Goal: Information Seeking & Learning: Compare options

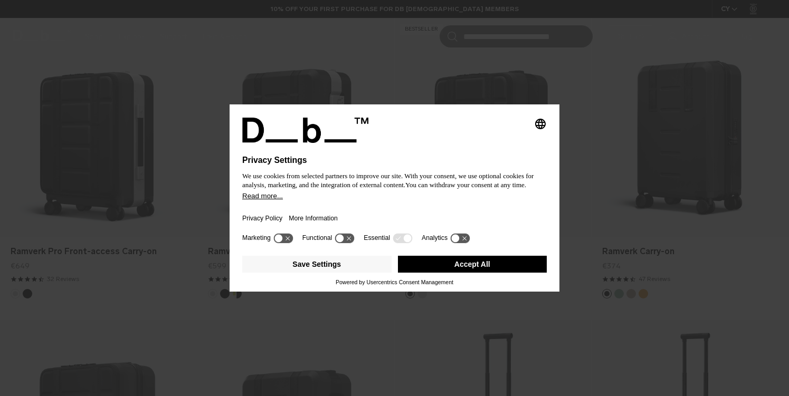
click at [507, 271] on button "Accept All" at bounding box center [472, 264] width 149 height 17
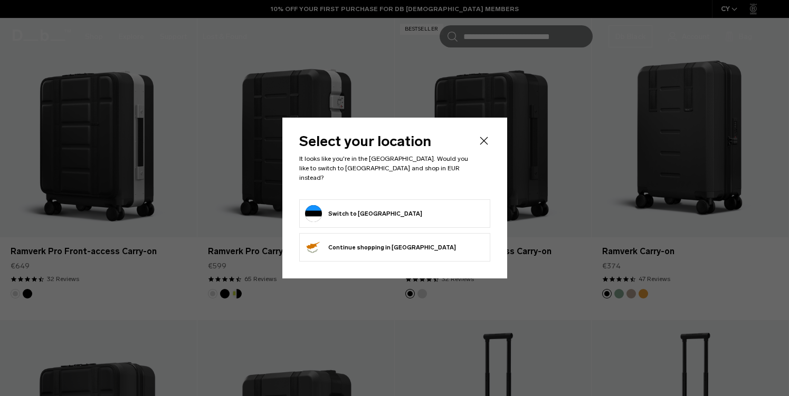
click at [392, 208] on form "Switch to Estonia" at bounding box center [394, 213] width 179 height 17
click at [353, 212] on button "Switch to Estonia" at bounding box center [363, 213] width 117 height 17
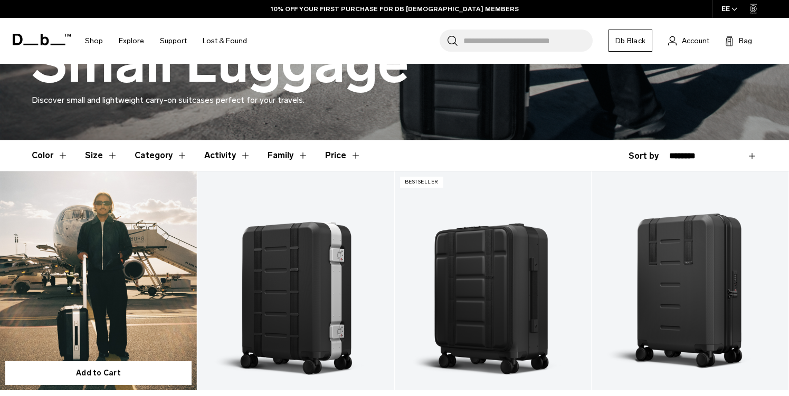
scroll to position [192, 0]
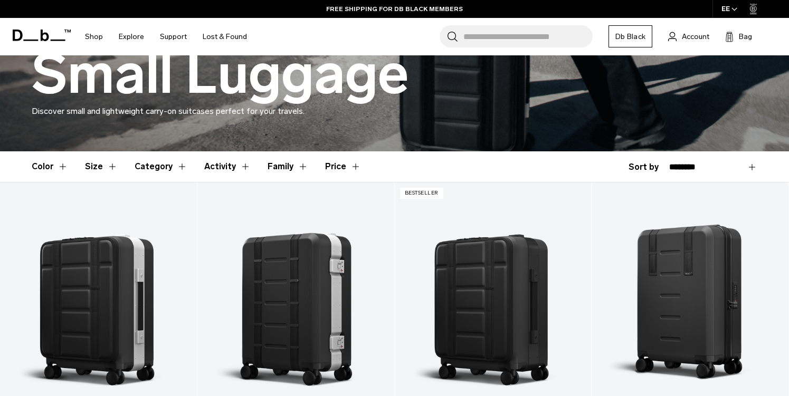
click at [111, 163] on button "Size" at bounding box center [101, 166] width 33 height 31
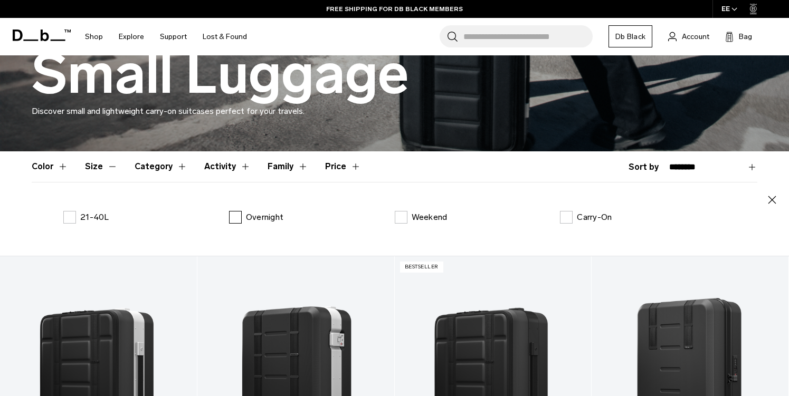
click at [236, 220] on label "Overnight" at bounding box center [256, 217] width 54 height 13
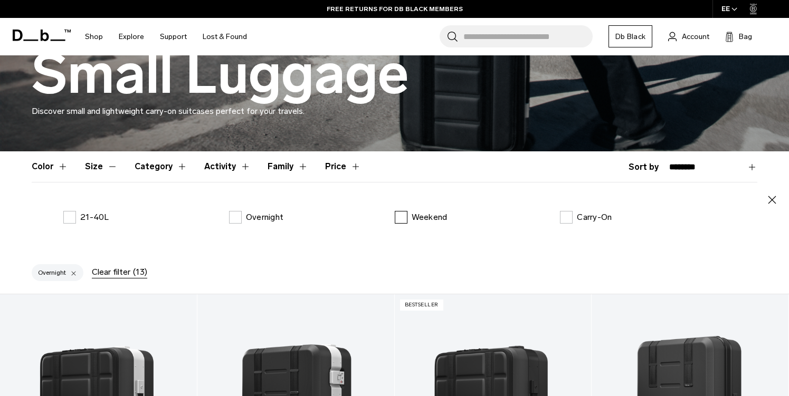
click at [399, 214] on label "Weekend" at bounding box center [421, 217] width 53 height 13
click at [569, 218] on label "Carry-On" at bounding box center [586, 217] width 52 height 13
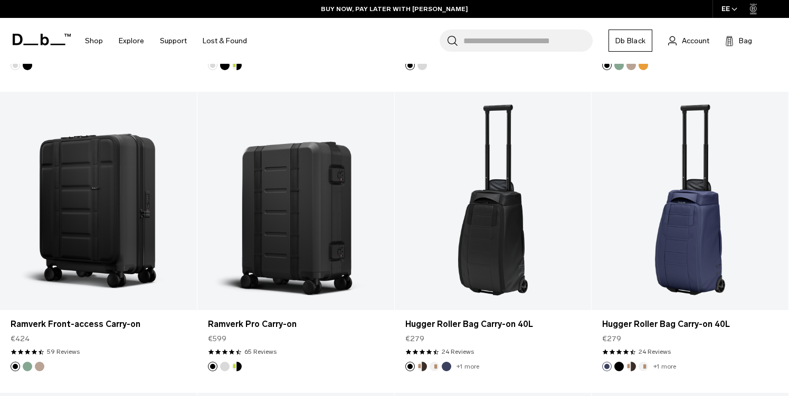
scroll to position [698, 0]
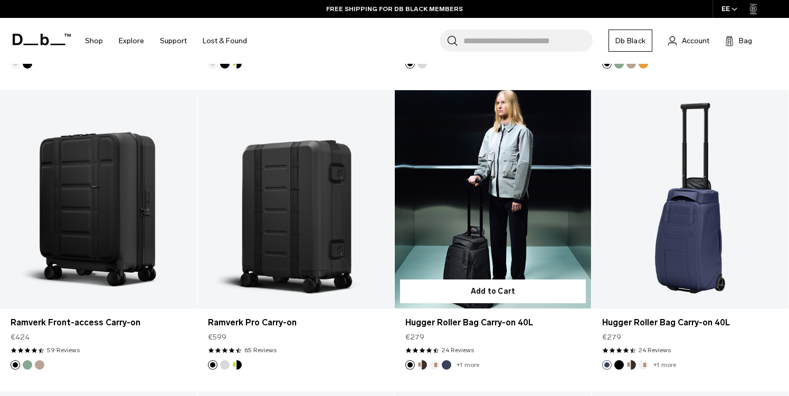
click at [498, 235] on link "Hugger Roller Bag Carry-on 40L" at bounding box center [493, 199] width 197 height 218
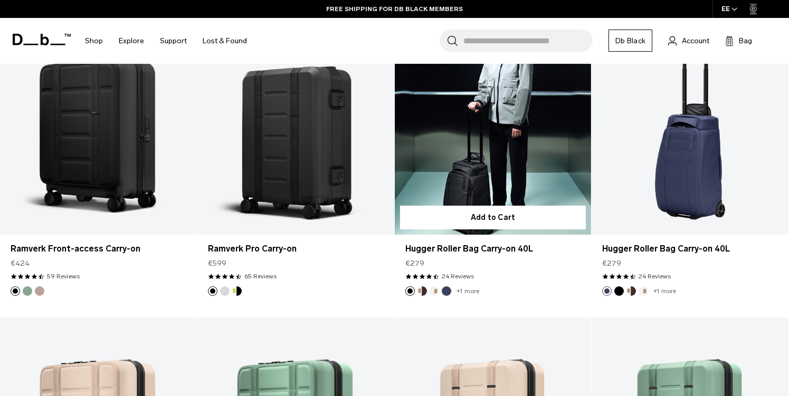
scroll to position [624, 0]
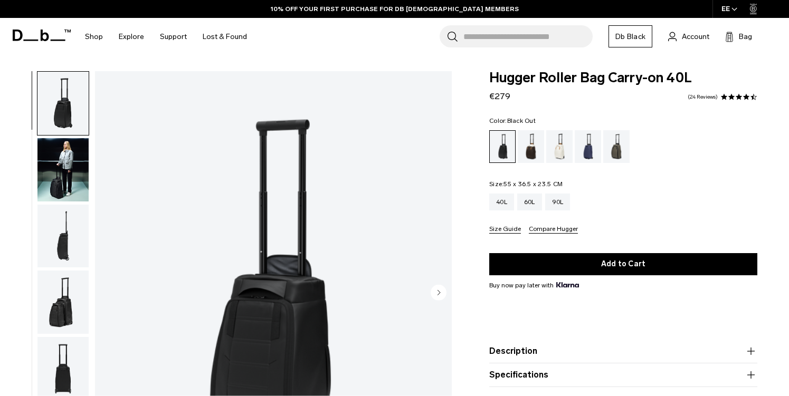
click at [74, 176] on img "button" at bounding box center [62, 169] width 51 height 63
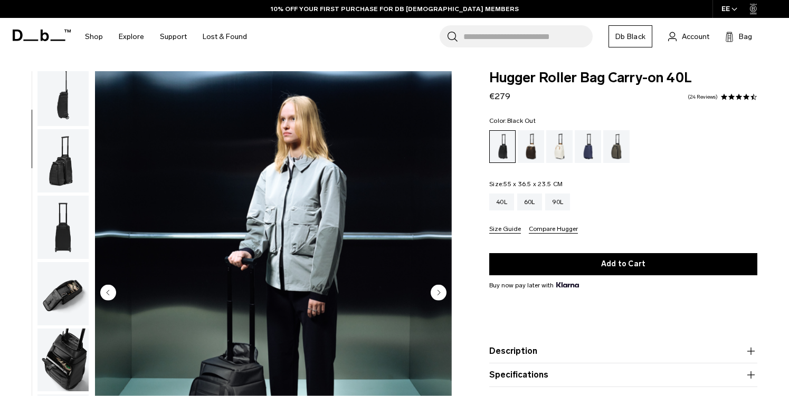
click at [74, 176] on img "button" at bounding box center [62, 160] width 51 height 63
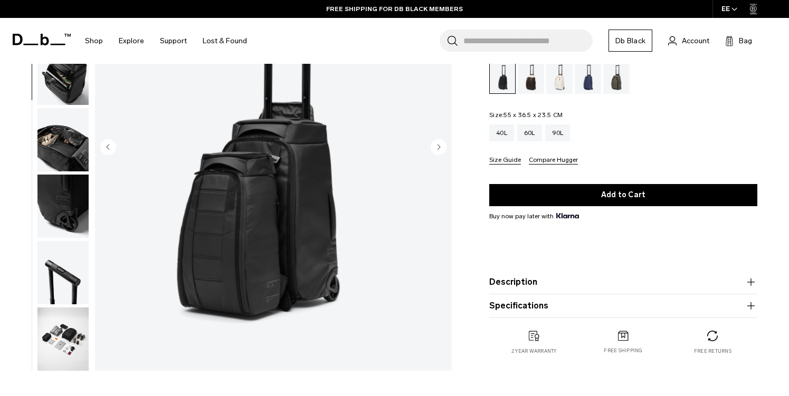
scroll to position [134, 0]
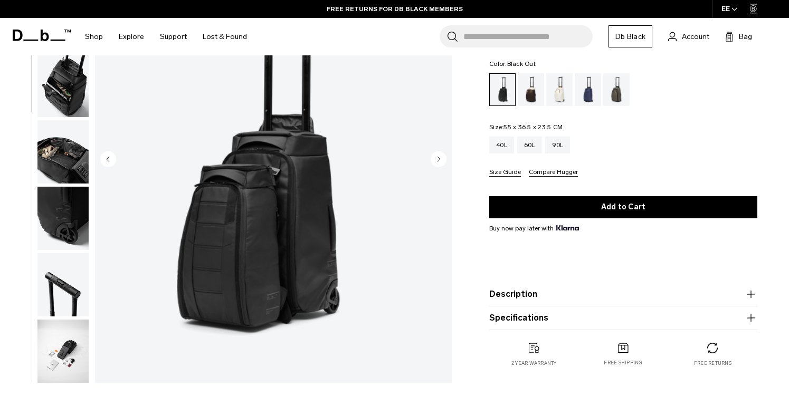
click at [68, 152] on img "button" at bounding box center [62, 151] width 51 height 63
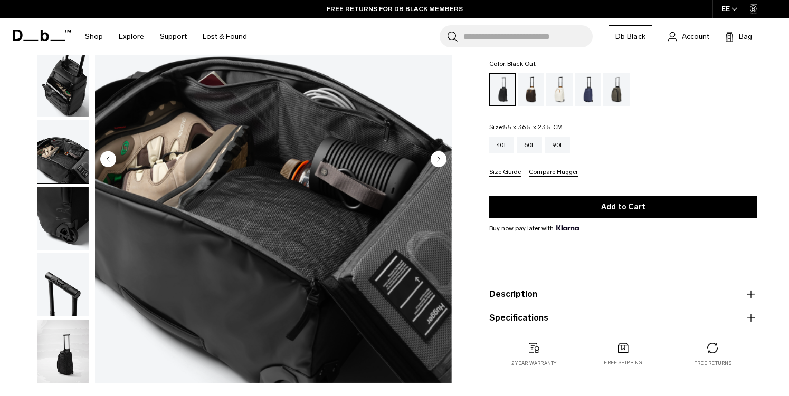
click at [74, 206] on img "button" at bounding box center [62, 218] width 51 height 63
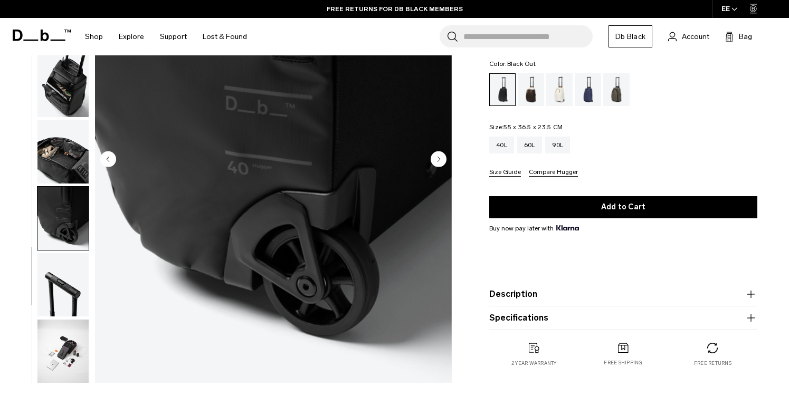
click at [72, 293] on img "button" at bounding box center [62, 284] width 51 height 63
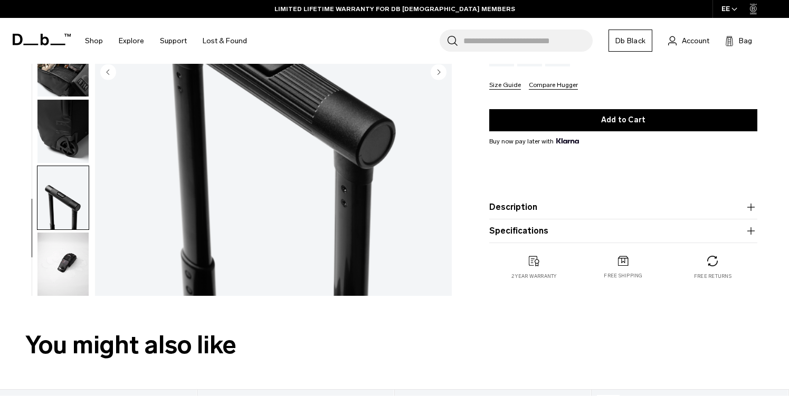
scroll to position [221, 0]
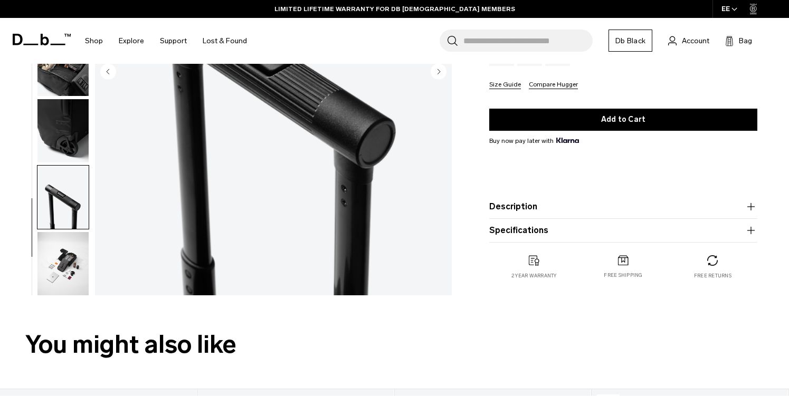
click at [69, 269] on img "button" at bounding box center [62, 263] width 51 height 63
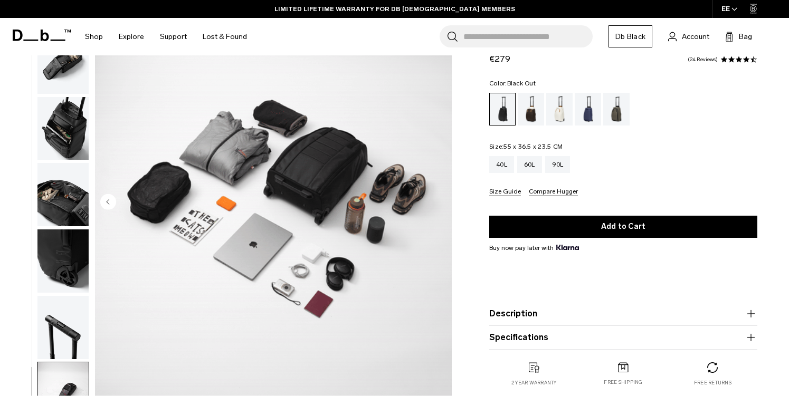
scroll to position [88, 0]
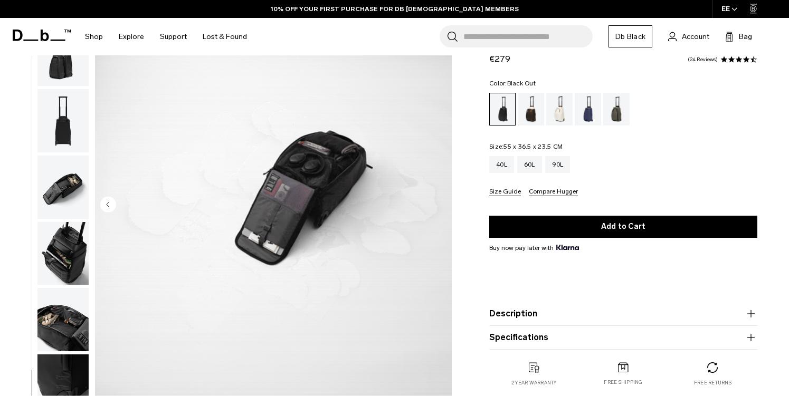
click at [70, 120] on img "button" at bounding box center [62, 120] width 51 height 63
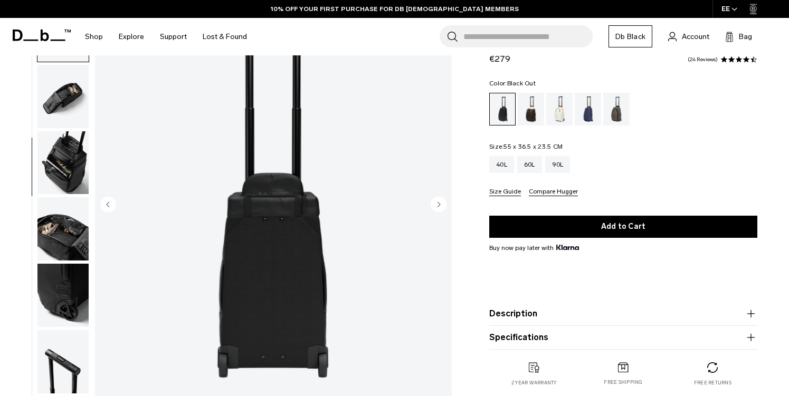
scroll to position [265, 0]
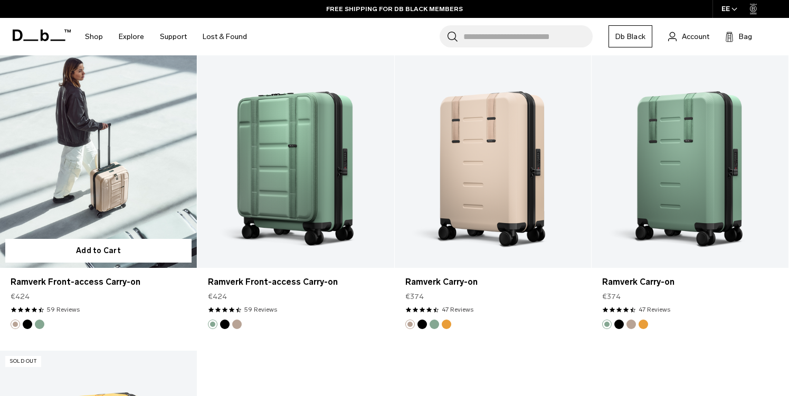
scroll to position [962, 0]
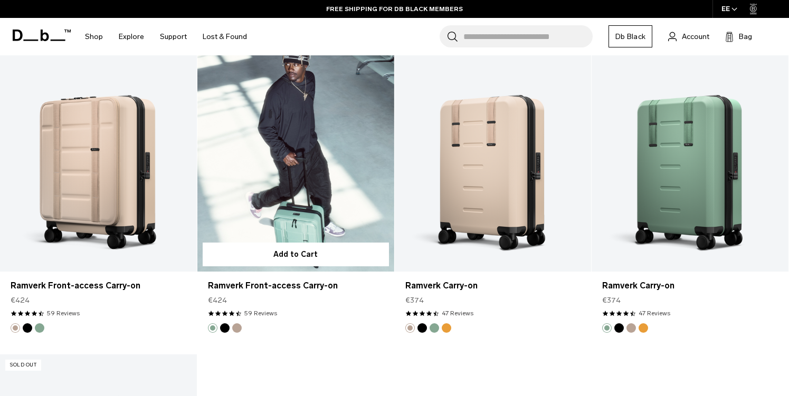
click at [313, 170] on link "Ramverk Front-access Carry-on" at bounding box center [295, 162] width 197 height 218
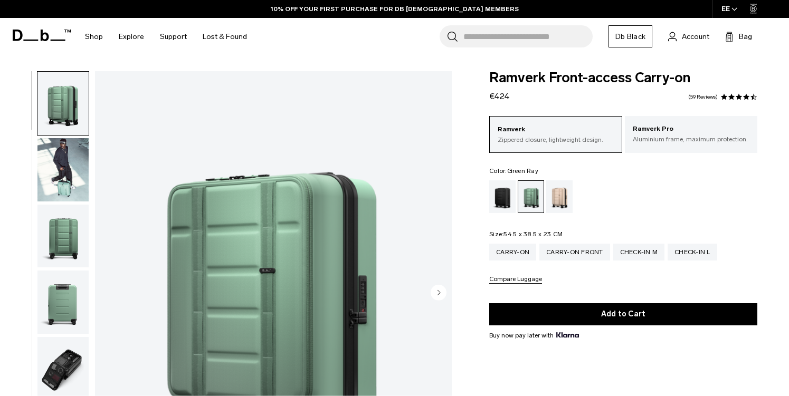
click at [66, 178] on img "button" at bounding box center [62, 169] width 51 height 63
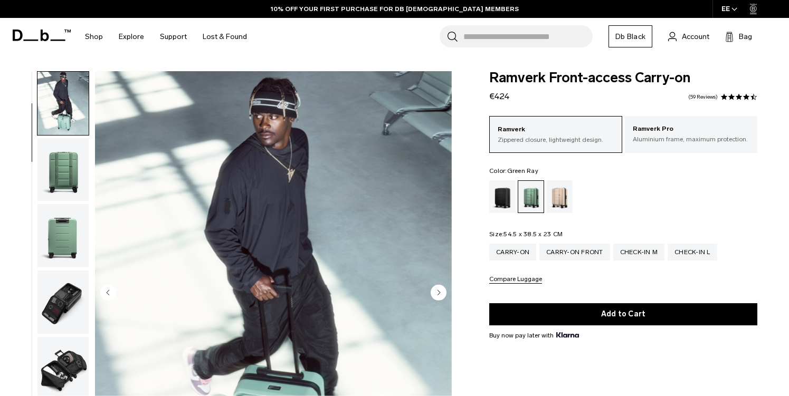
click at [77, 296] on img "button" at bounding box center [62, 302] width 51 height 63
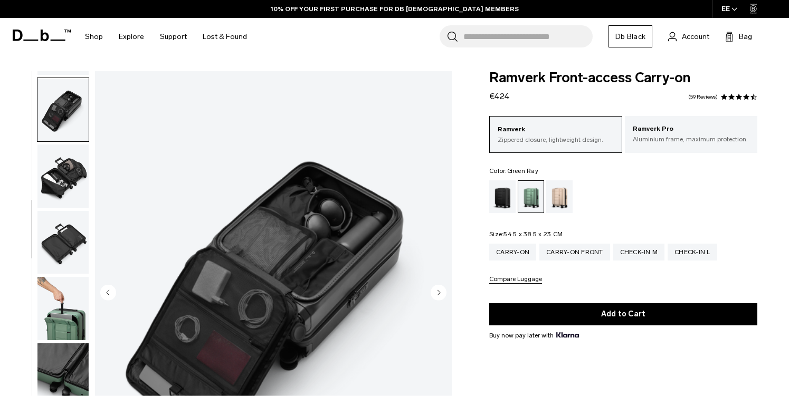
scroll to position [265, 0]
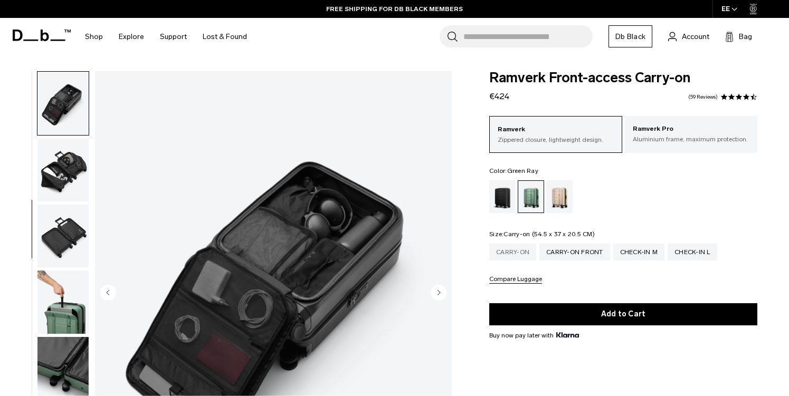
click at [511, 254] on div "Carry-on" at bounding box center [512, 252] width 47 height 17
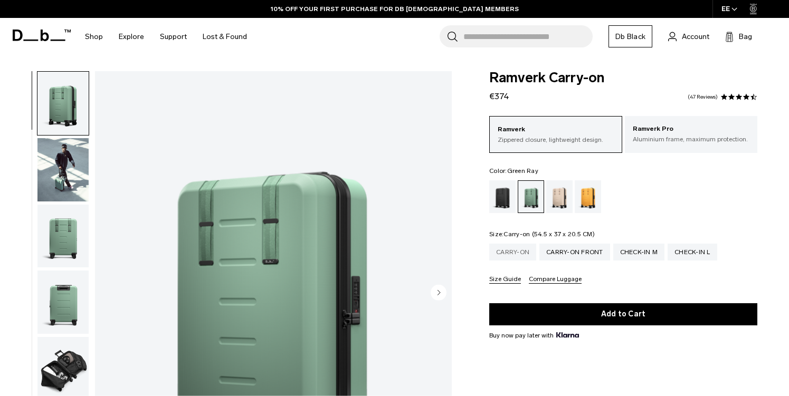
click at [522, 258] on div "Carry-on" at bounding box center [512, 252] width 47 height 17
click at [576, 259] on div "Carry-on Front" at bounding box center [574, 252] width 71 height 17
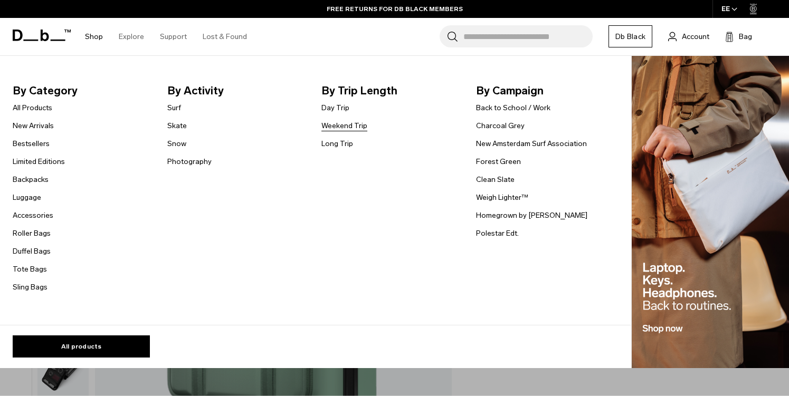
click at [356, 127] on link "Weekend Trip" at bounding box center [344, 125] width 46 height 11
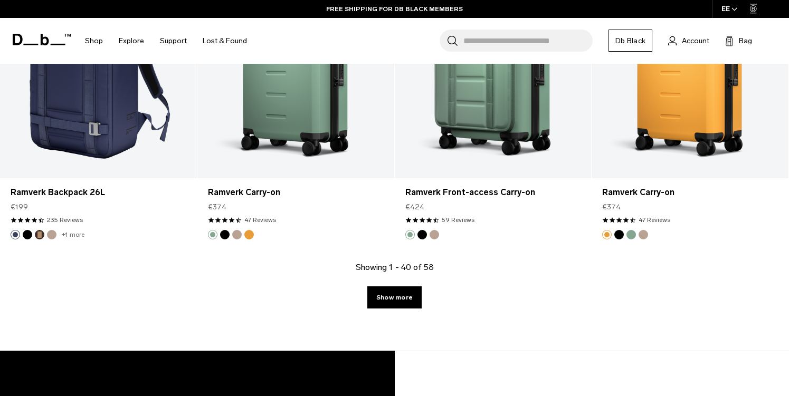
scroll to position [3051, 0]
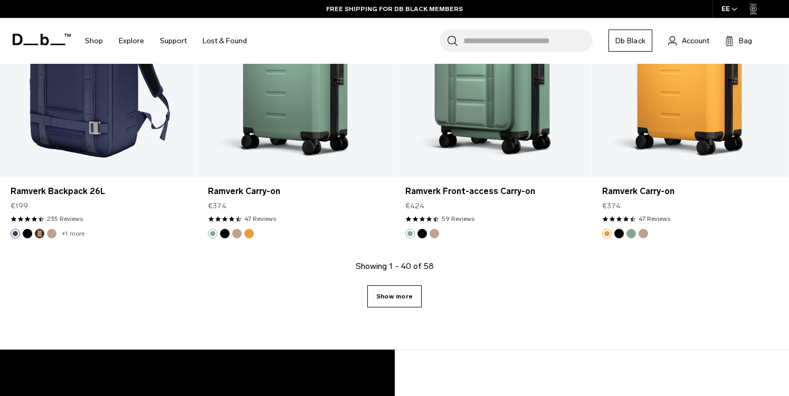
click at [398, 294] on link "Show more" at bounding box center [394, 296] width 54 height 22
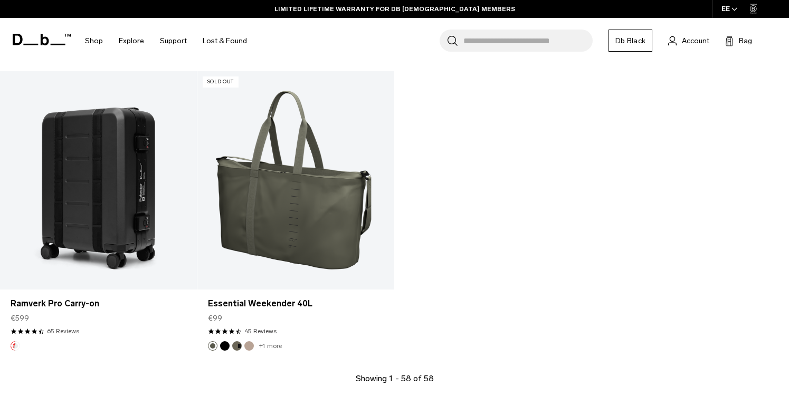
scroll to position [4467, 0]
